Goal: Task Accomplishment & Management: Manage account settings

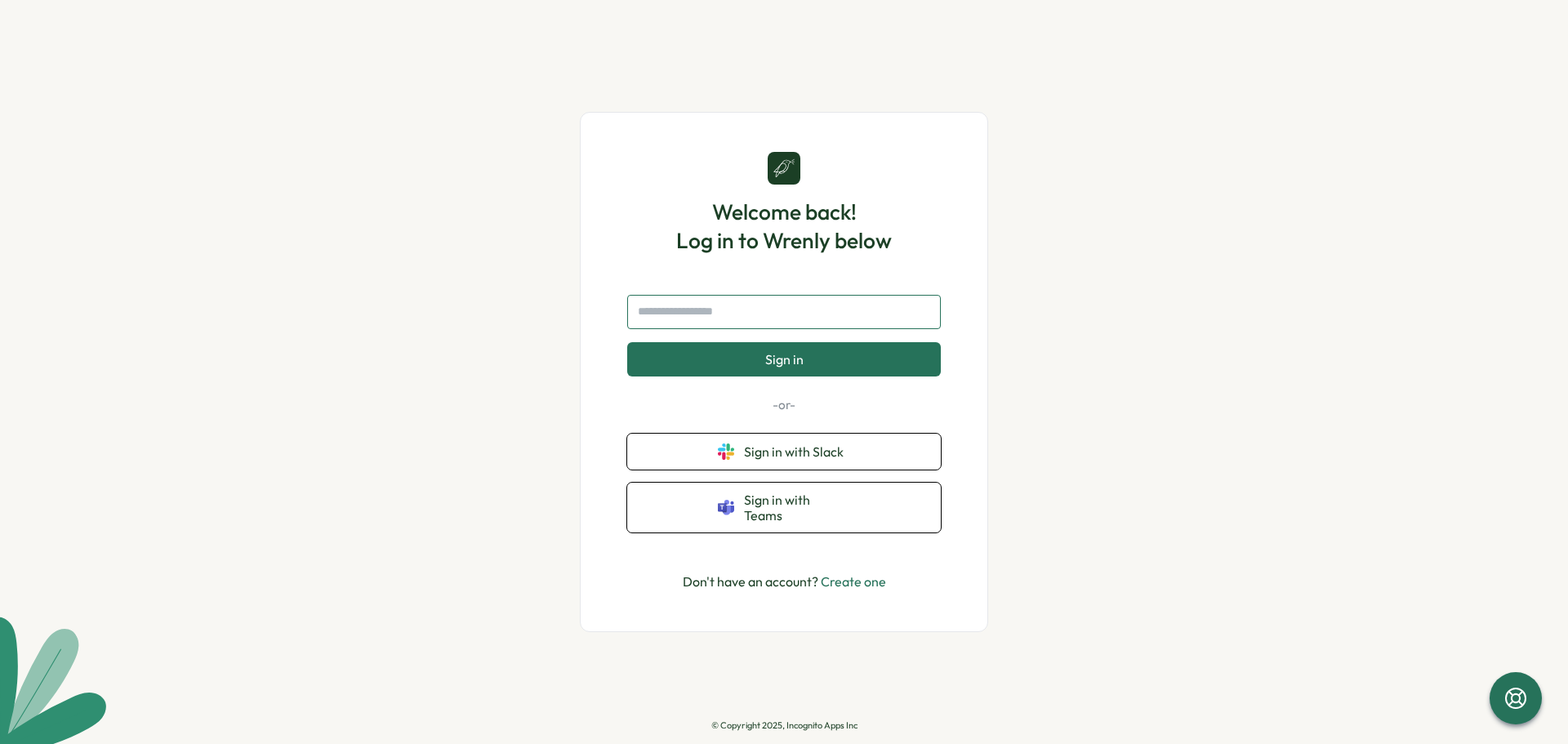
click at [766, 329] on input "text" at bounding box center [783, 311] width 313 height 34
click at [753, 316] on input "text" at bounding box center [783, 311] width 313 height 34
click at [799, 458] on span "Sign in with Slack" at bounding box center [797, 452] width 106 height 15
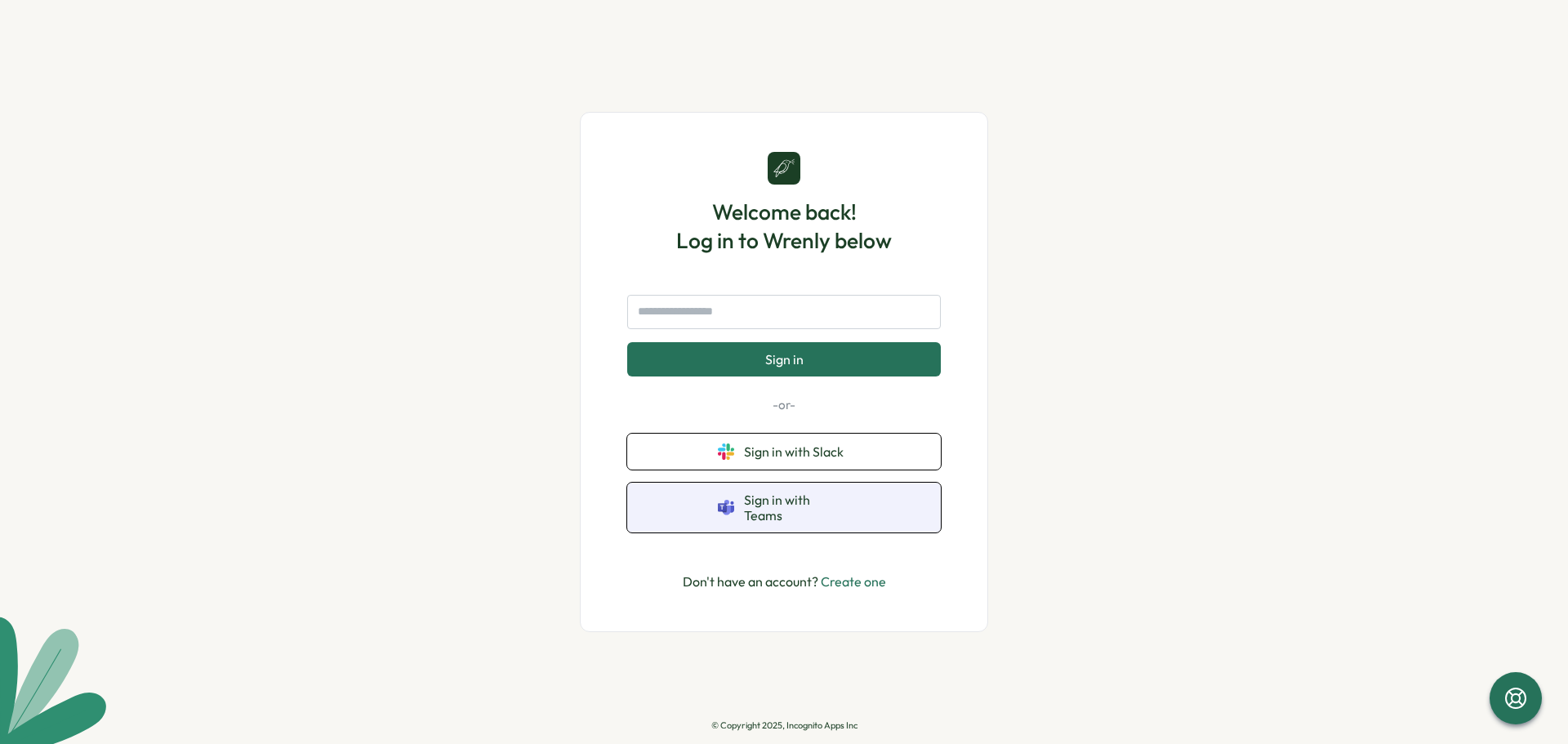
click at [756, 501] on span "Sign in with Teams" at bounding box center [797, 507] width 106 height 30
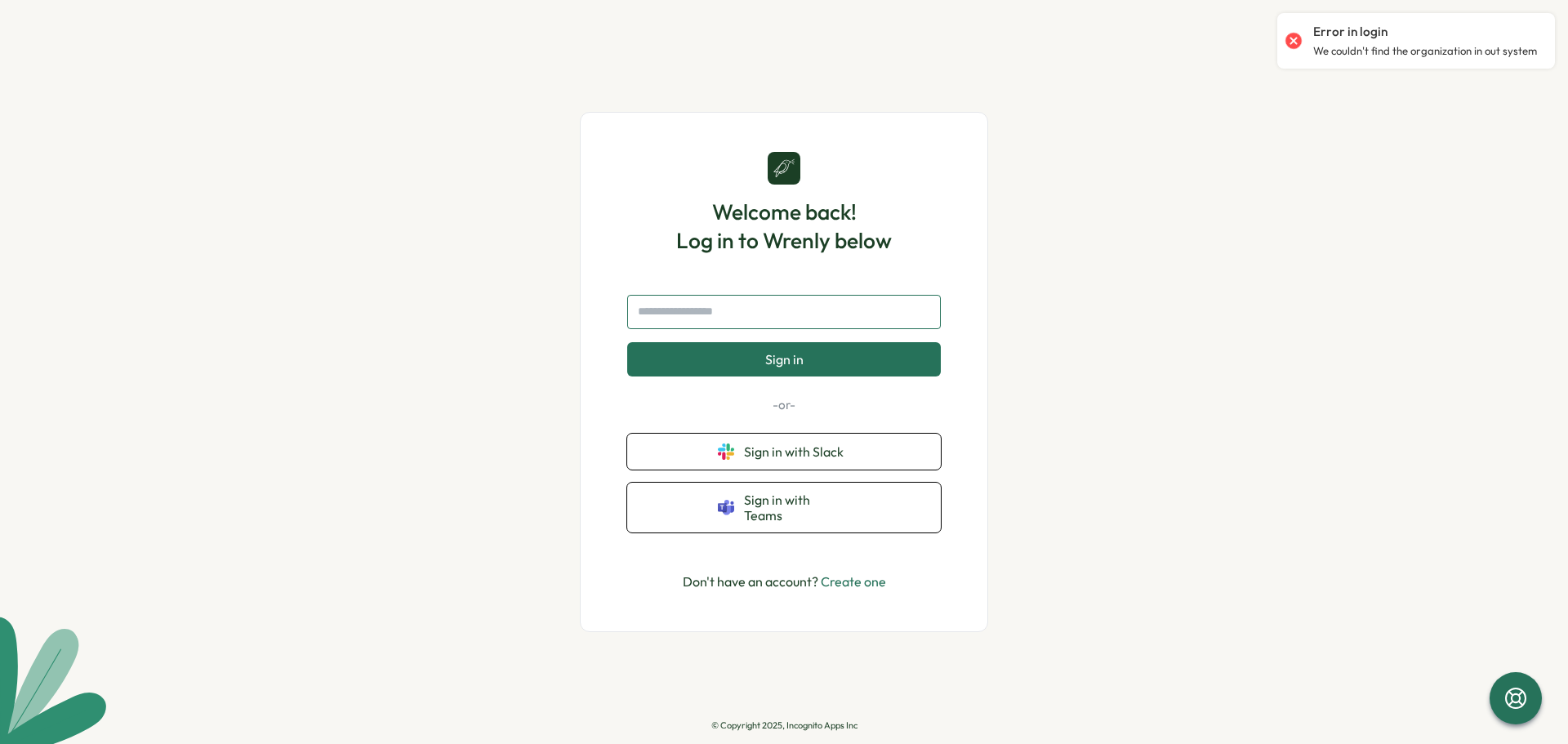
click at [739, 320] on input "text" at bounding box center [783, 311] width 313 height 34
type input "**********"
click at [759, 368] on button "Sign in" at bounding box center [783, 359] width 313 height 34
